Goal: Information Seeking & Learning: Learn about a topic

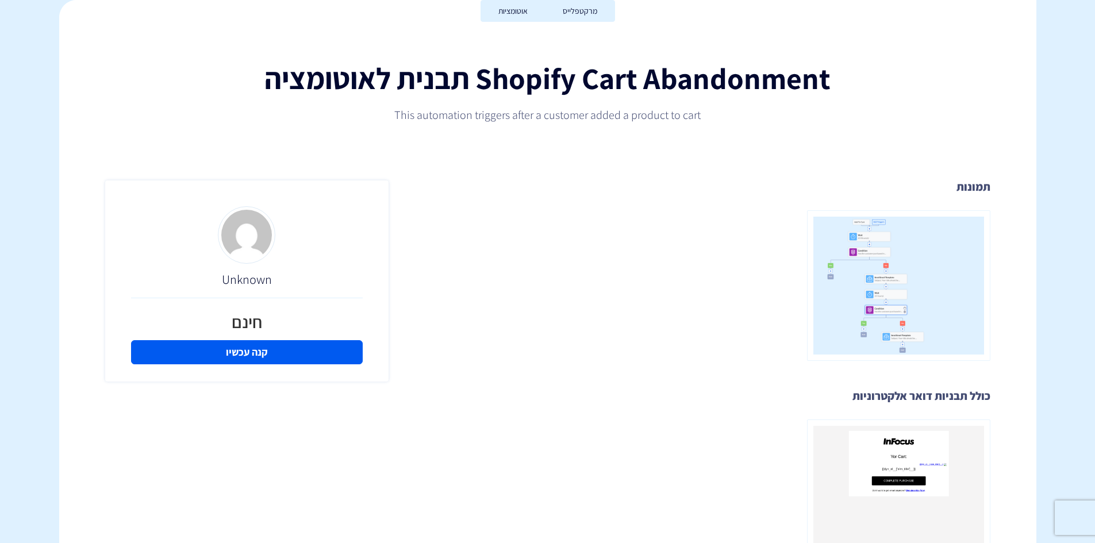
scroll to position [172, 0]
click at [902, 284] on img at bounding box center [898, 286] width 183 height 151
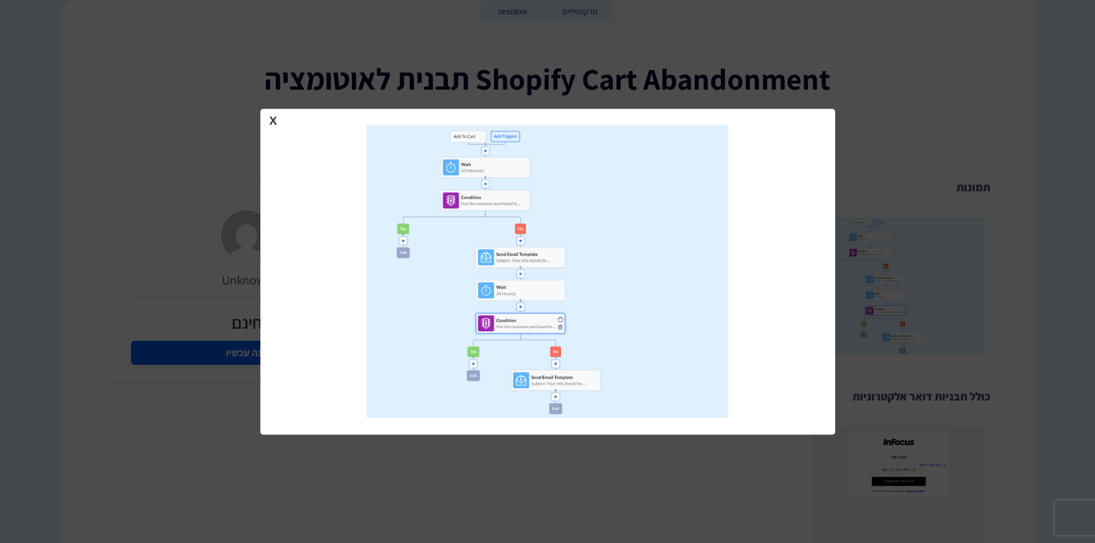
click at [1020, 205] on div at bounding box center [547, 271] width 1095 height 543
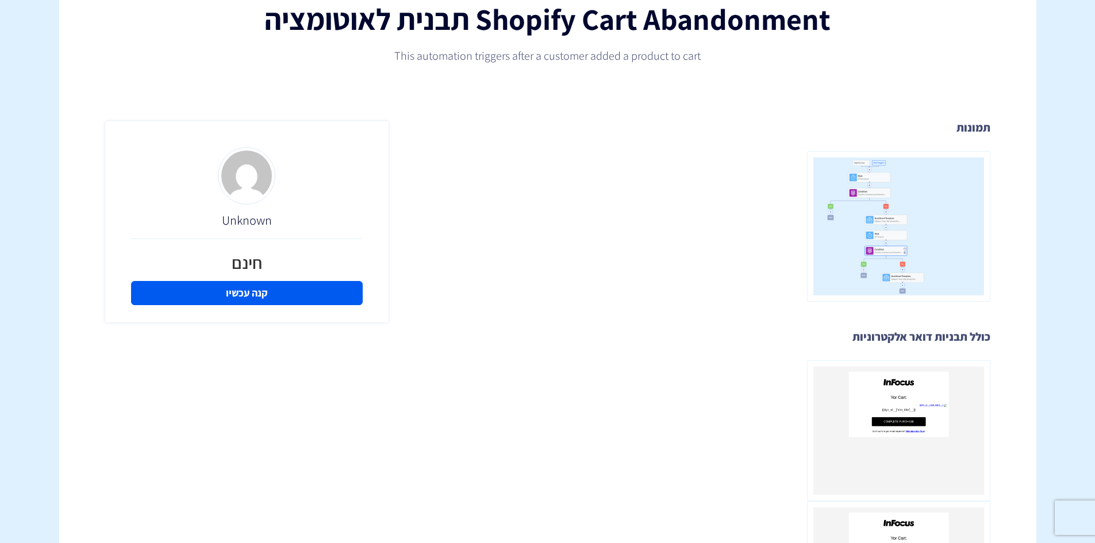
scroll to position [230, 0]
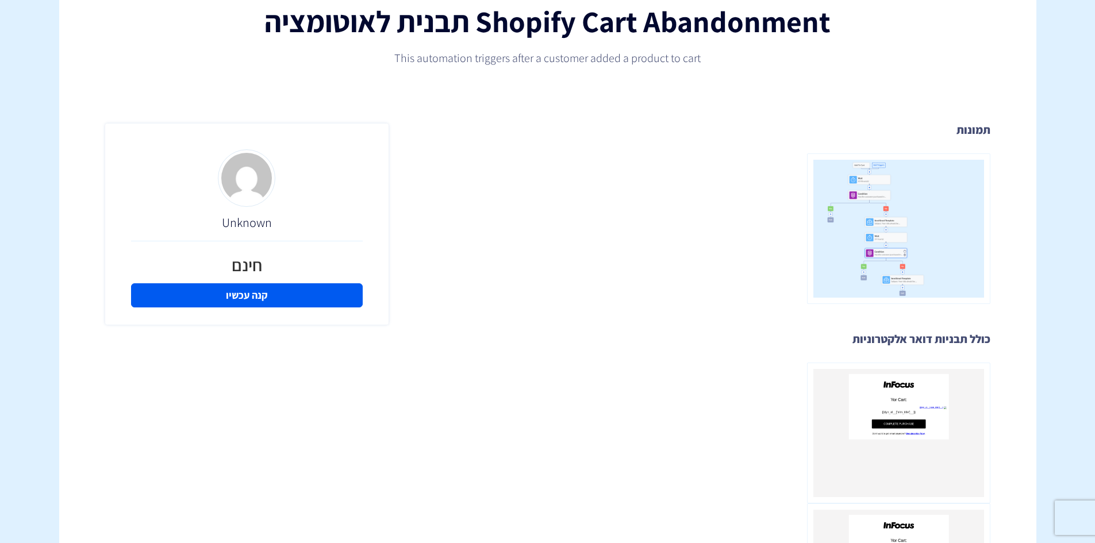
click at [975, 136] on h3 "תמונות" at bounding box center [698, 130] width 585 height 13
click at [958, 185] on img at bounding box center [898, 228] width 183 height 151
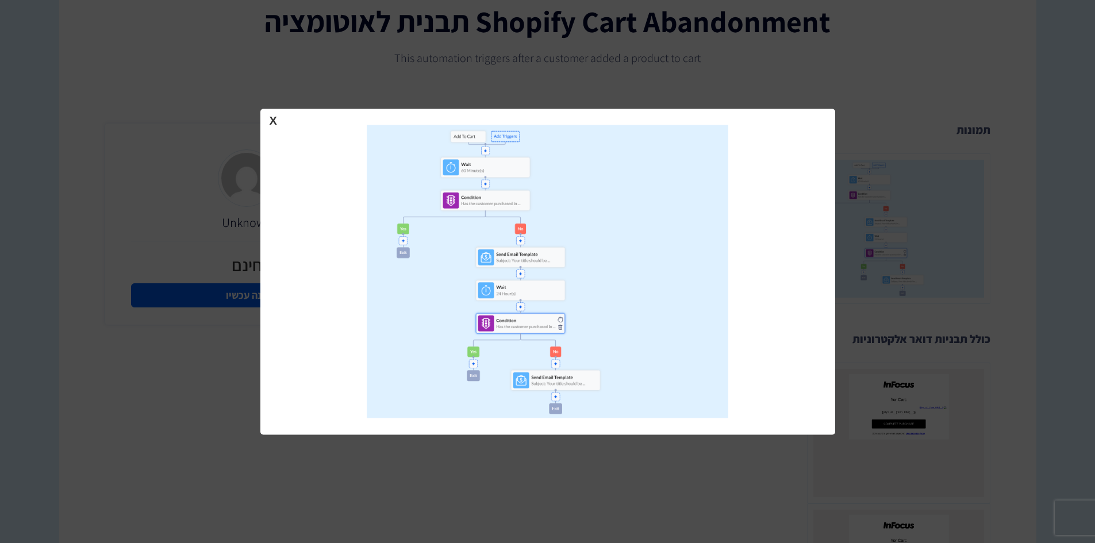
click at [974, 151] on div at bounding box center [547, 271] width 1095 height 543
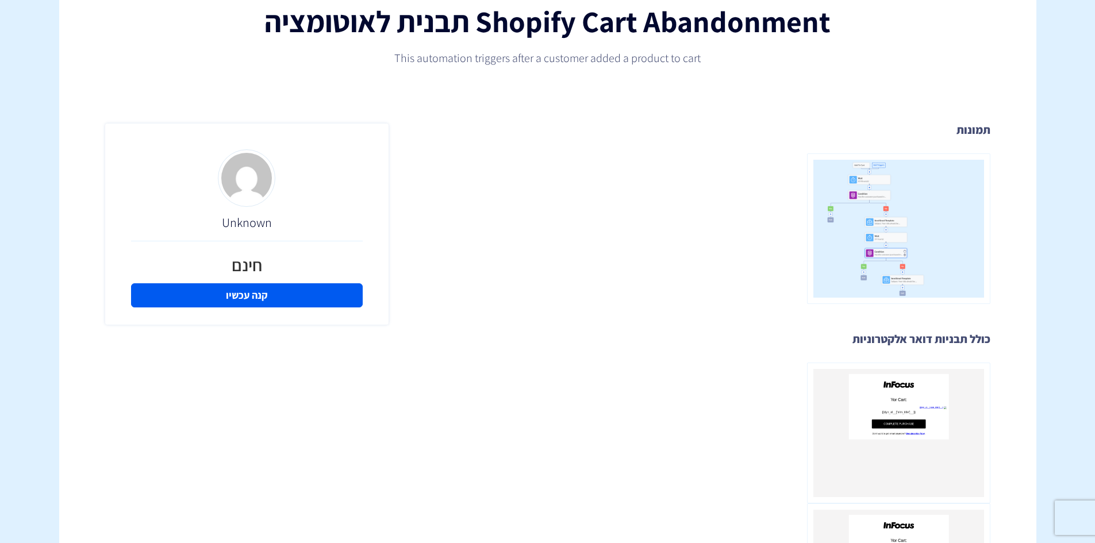
drag, startPoint x: 942, startPoint y: 49, endPoint x: 941, endPoint y: 74, distance: 25.3
click at [944, 49] on div "Shopify Cart Abandonment תבנית לאוטומציה This automation triggers after a custo…" at bounding box center [547, 35] width 977 height 83
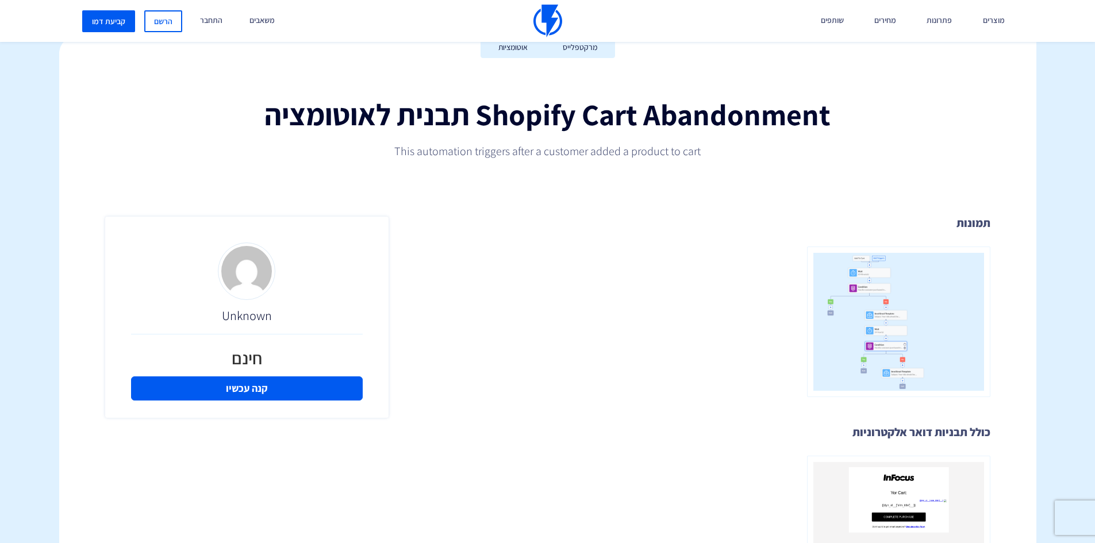
scroll to position [0, 0]
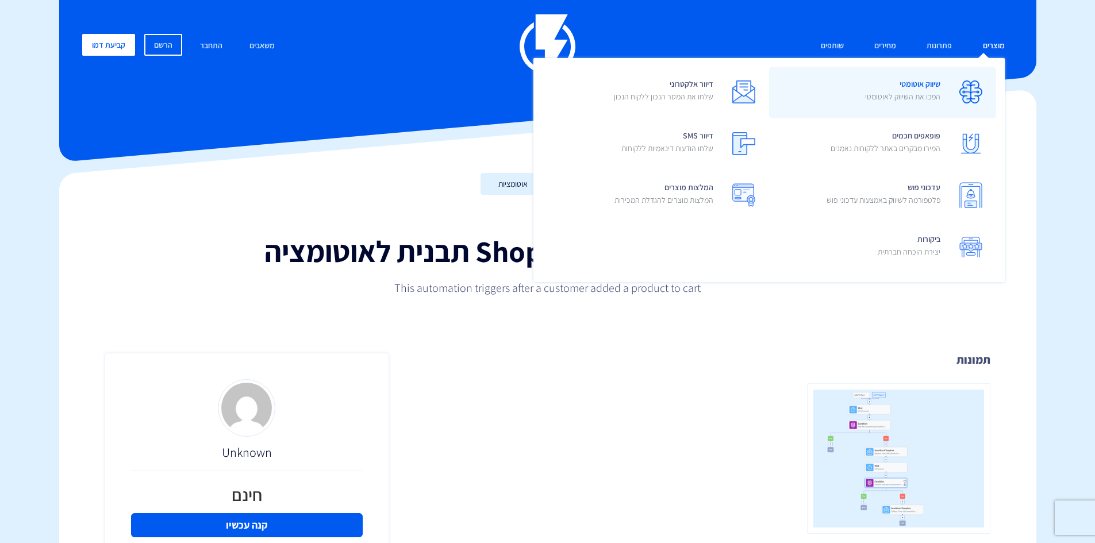
click at [929, 86] on span "שיווק אוטומטי הפכו את השיווק לאוטומטי" at bounding box center [902, 91] width 75 height 33
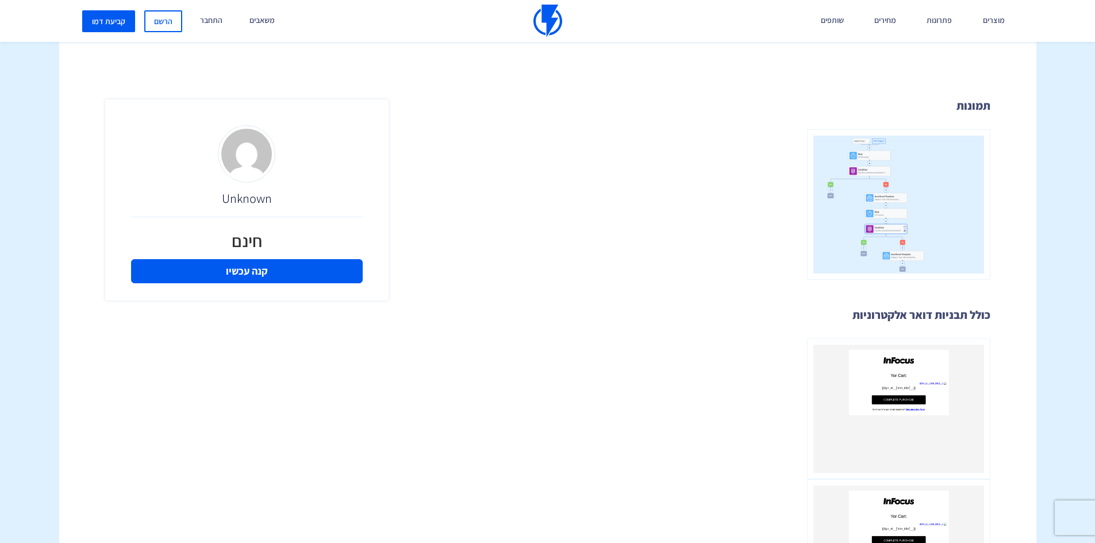
scroll to position [115, 0]
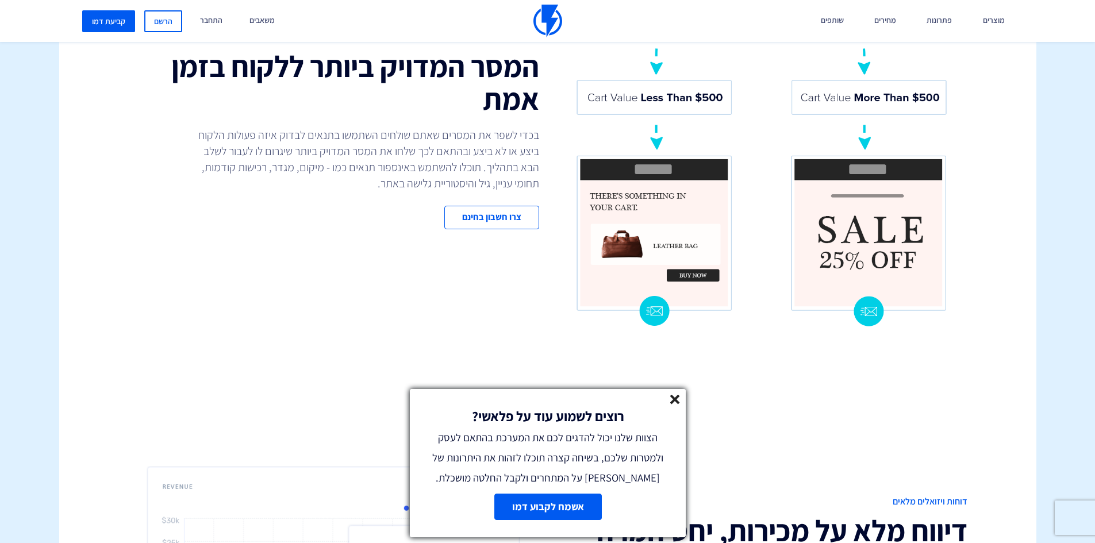
scroll to position [1839, 0]
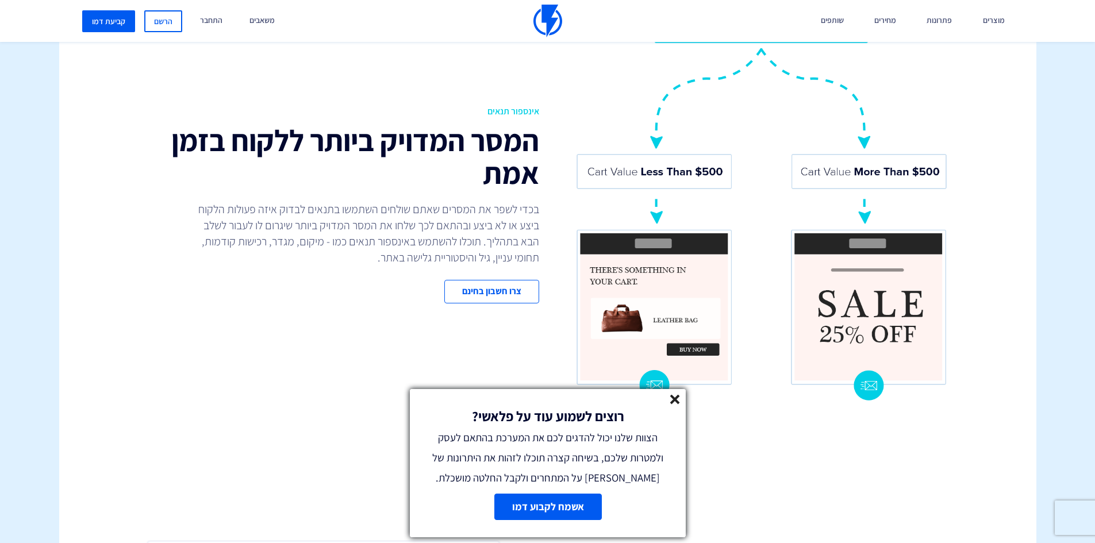
click at [675, 398] on line at bounding box center [675, 399] width 8 height 8
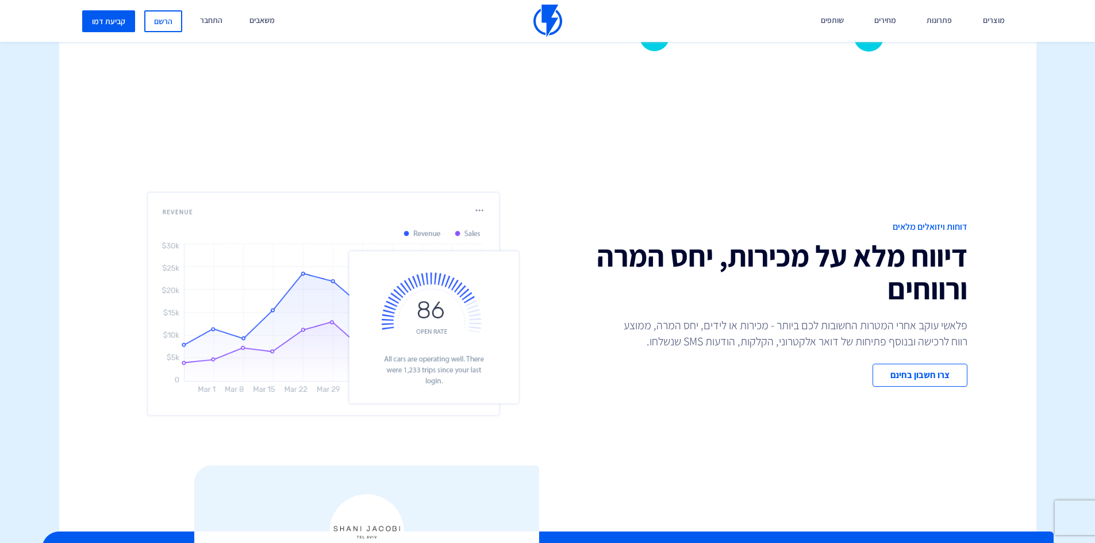
scroll to position [2184, 0]
